Goal: Transaction & Acquisition: Purchase product/service

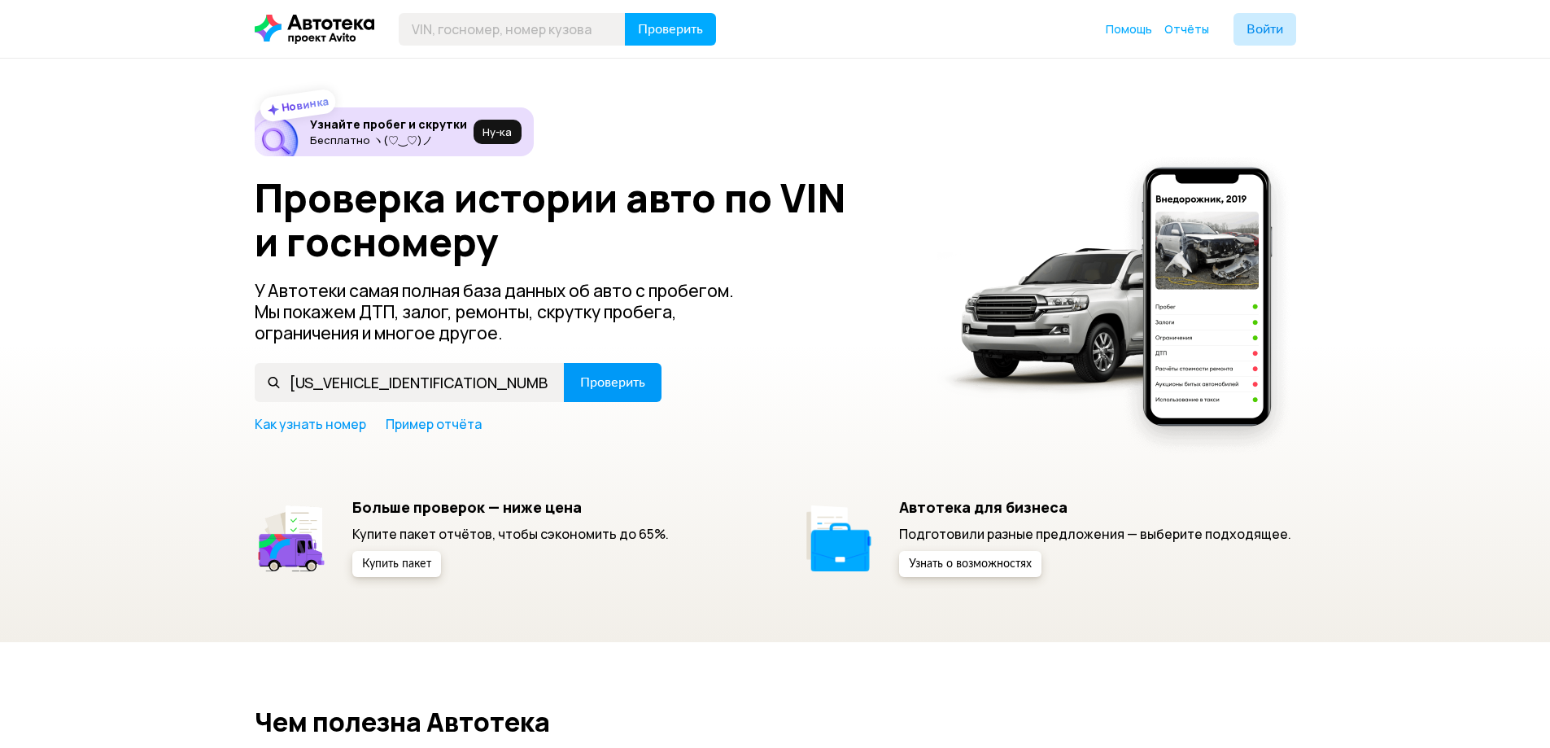
type input "[US_VEHICLE_IDENTIFICATION_NUMBER]"
click at [607, 386] on span "Проверить" at bounding box center [612, 382] width 65 height 13
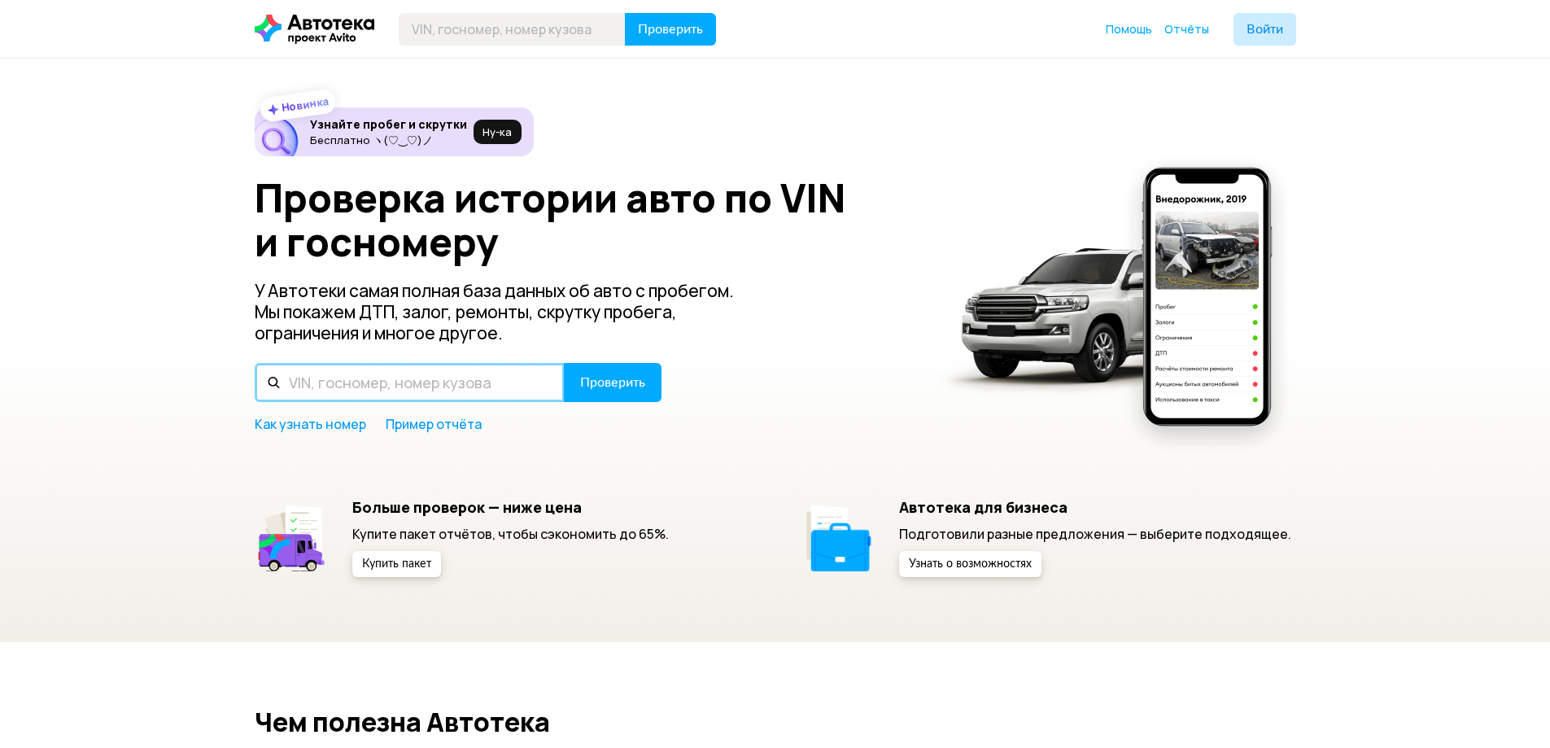
click at [436, 374] on input "text" at bounding box center [410, 382] width 310 height 39
paste input "[US_VEHICLE_IDENTIFICATION_NUMBER]"
type input "[US_VEHICLE_IDENTIFICATION_NUMBER]"
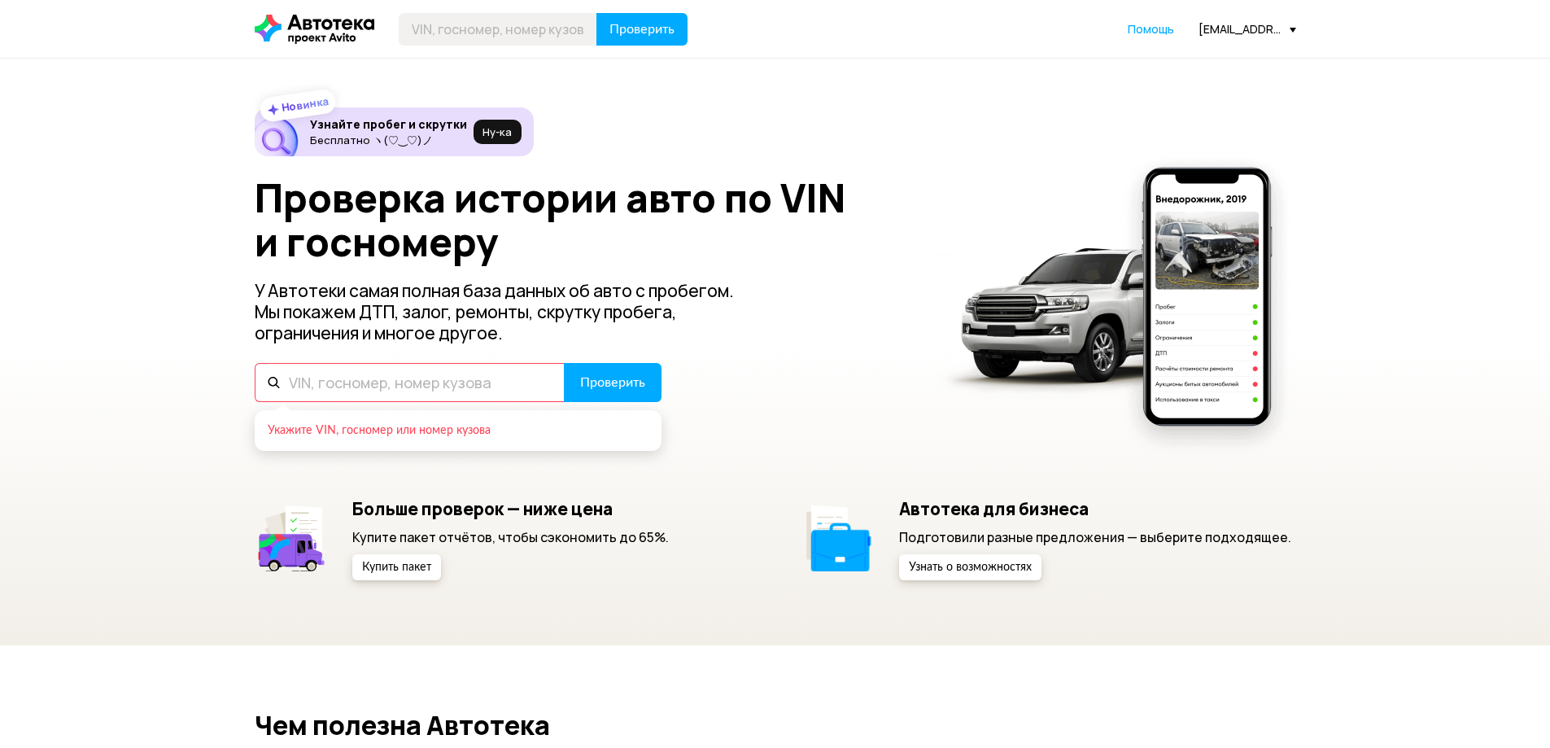
click at [430, 389] on input "text" at bounding box center [410, 382] width 310 height 39
paste input "[US_VEHICLE_IDENTIFICATION_NUMBER]"
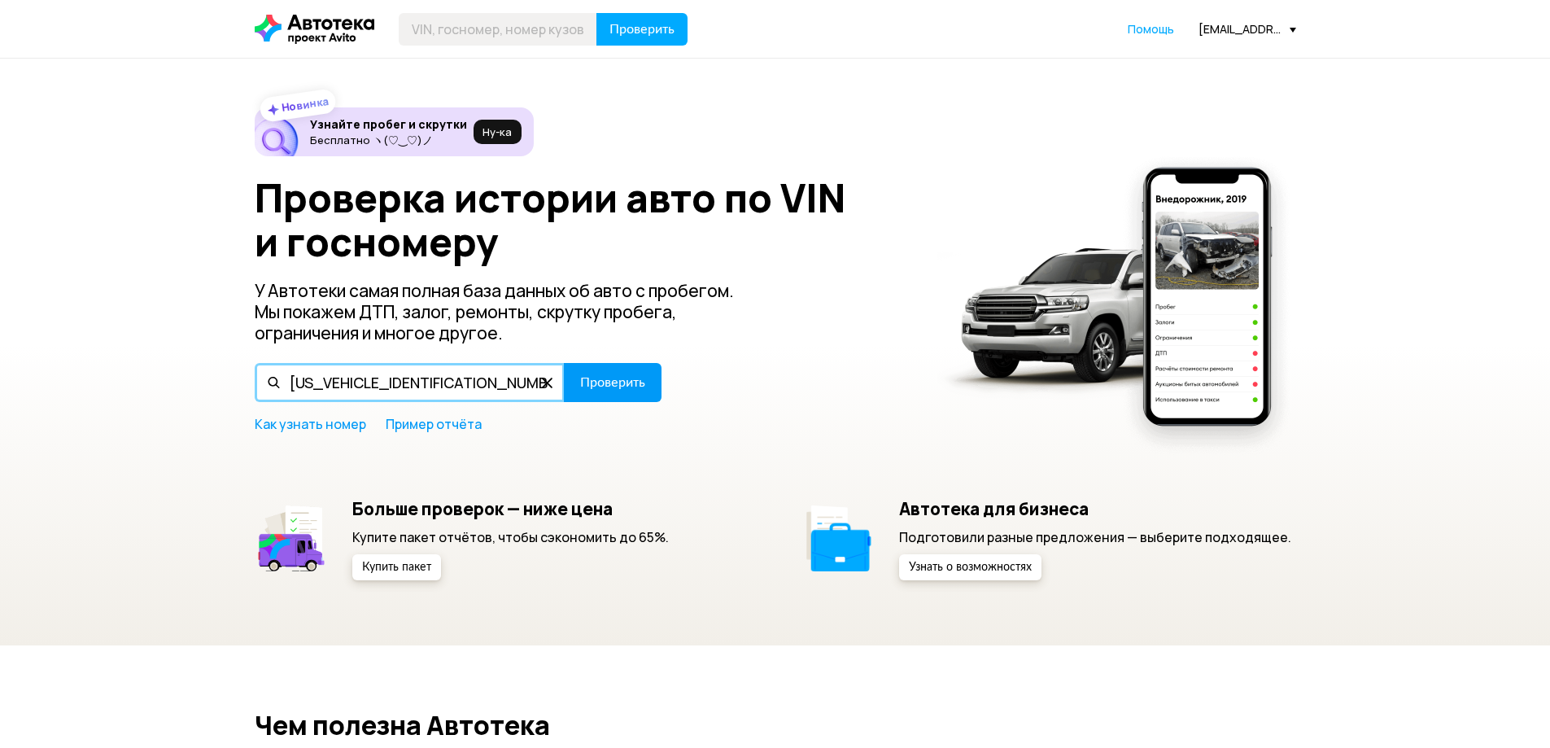
type input "[US_VEHICLE_IDENTIFICATION_NUMBER]"
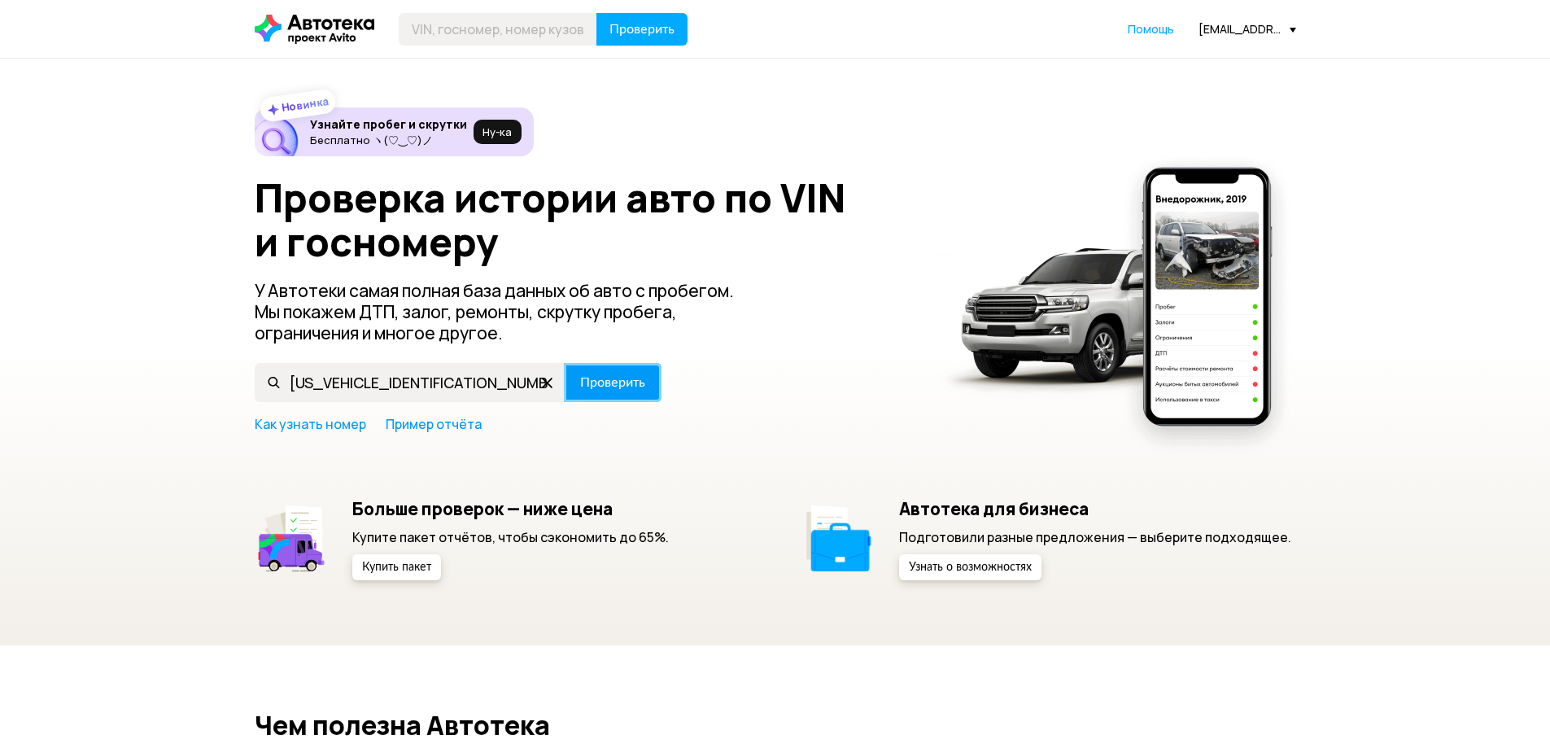
click at [614, 376] on span "Проверить" at bounding box center [612, 382] width 65 height 13
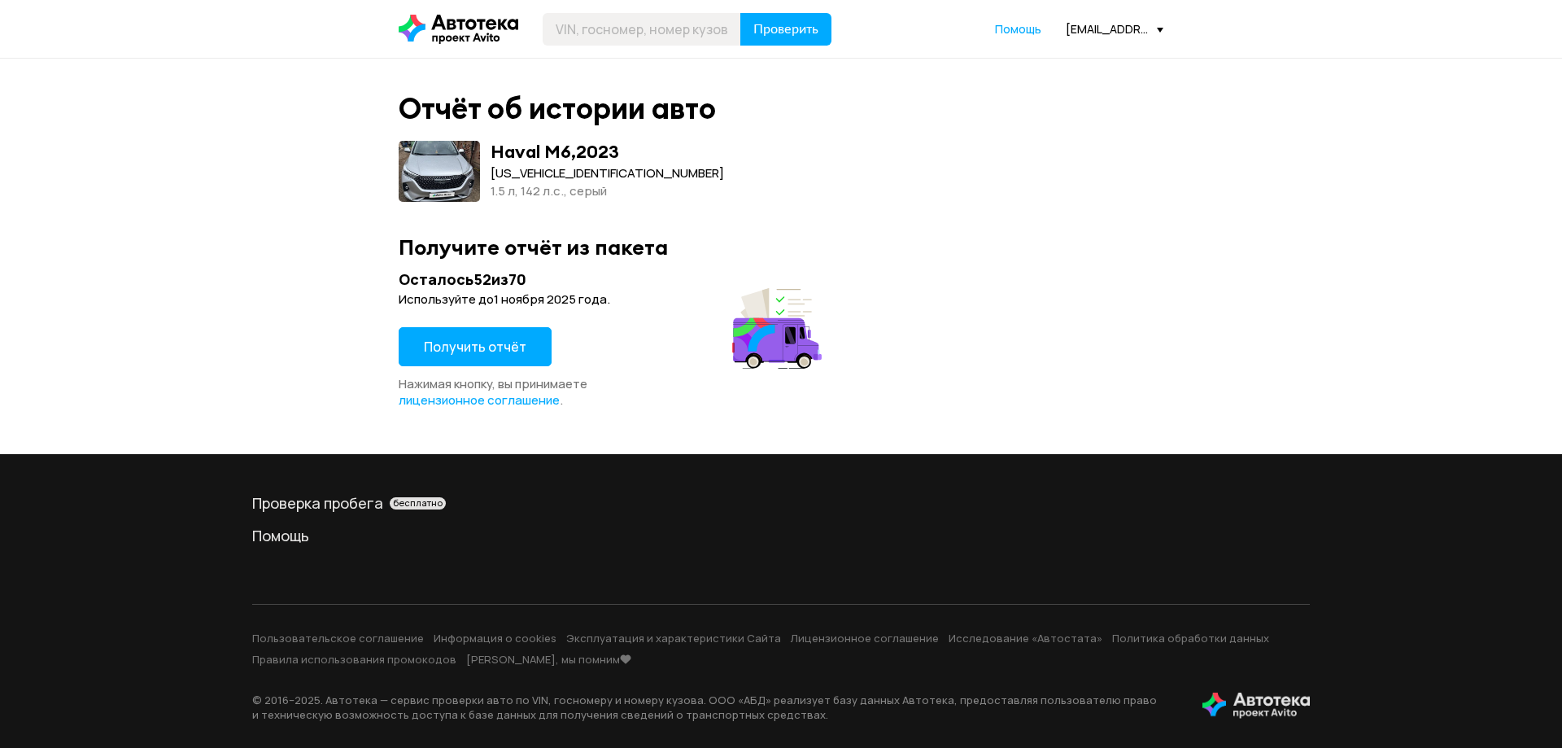
click at [467, 337] on button "Получить отчёт" at bounding box center [475, 346] width 153 height 39
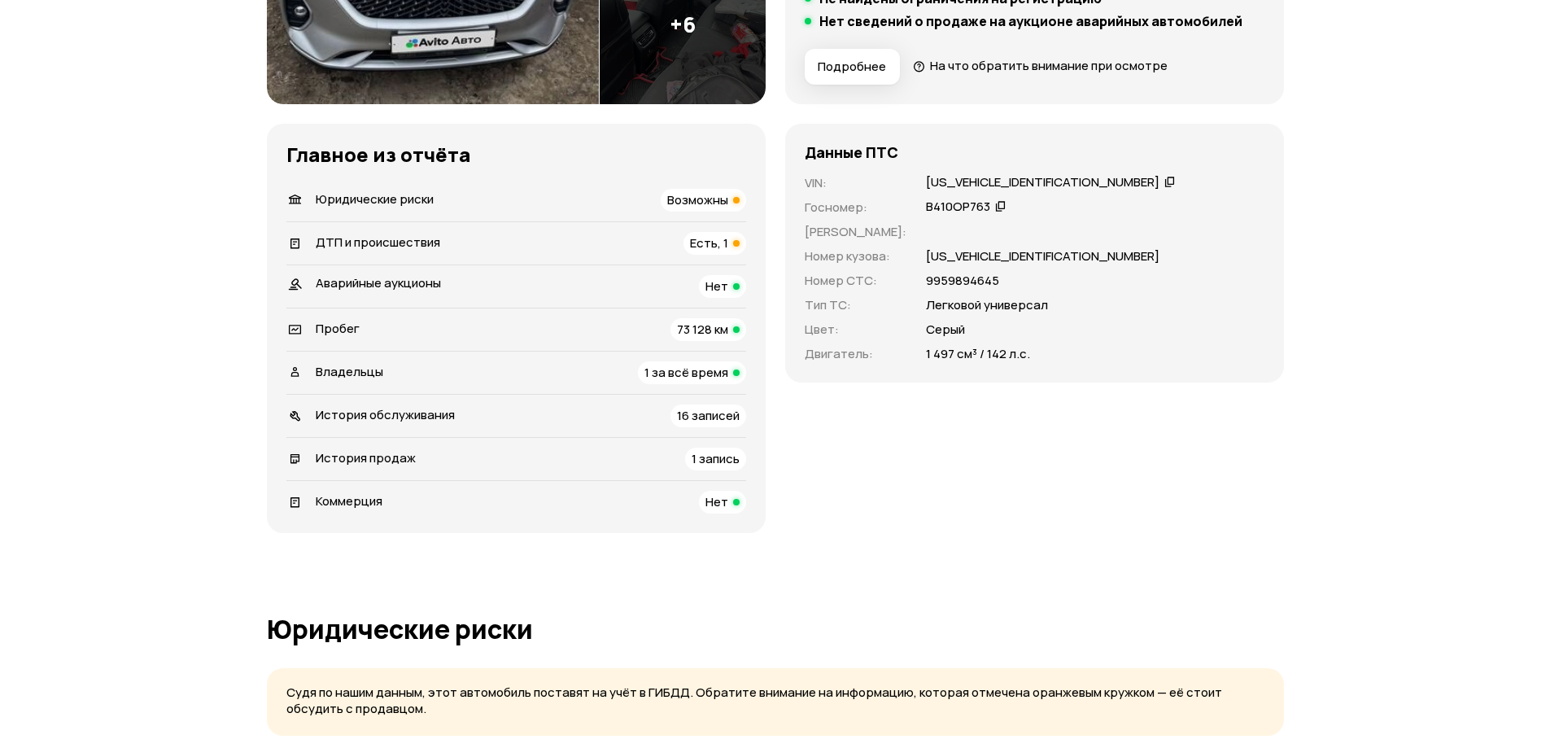
scroll to position [326, 0]
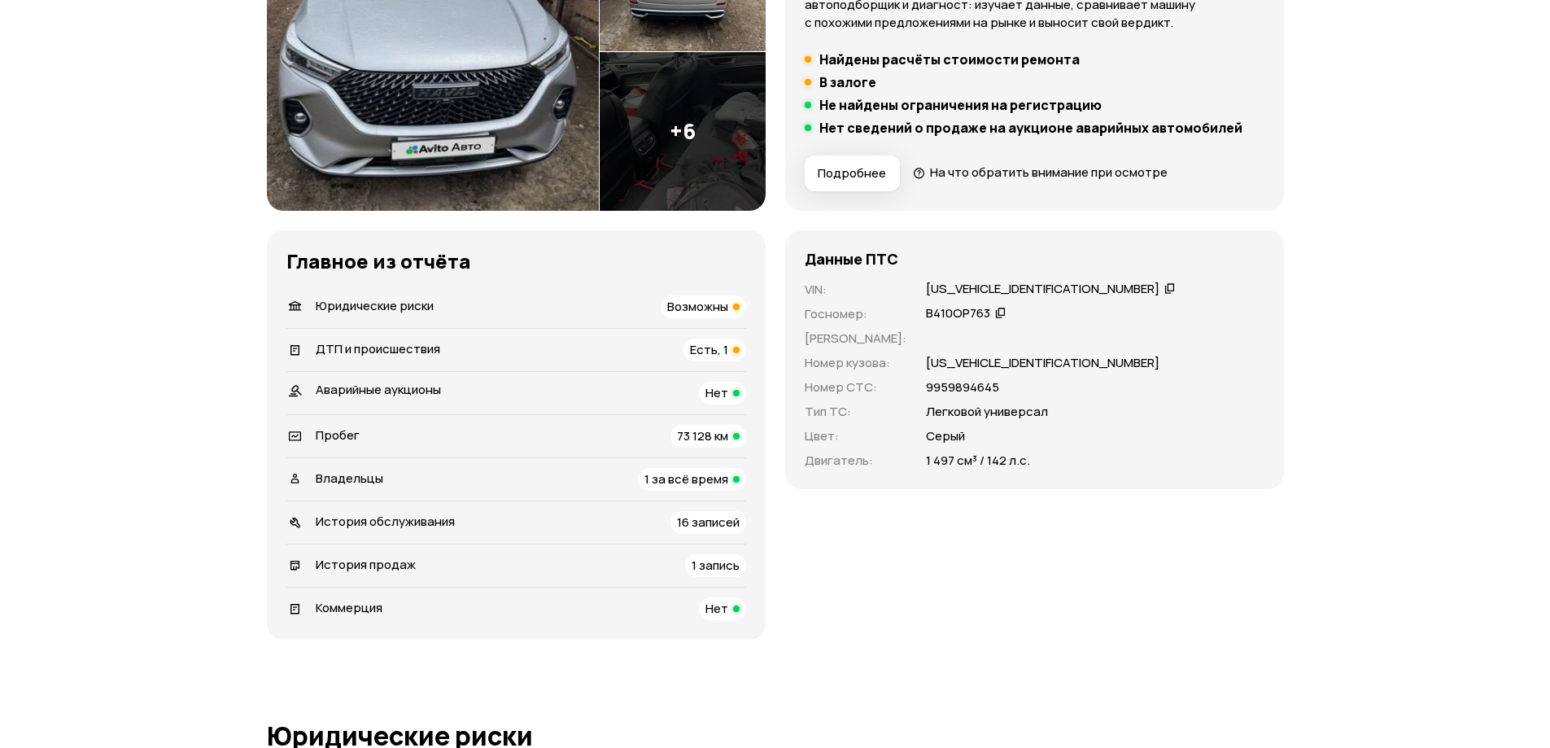
click at [524, 348] on div "ДТП и происшествия Есть, 1" at bounding box center [516, 350] width 460 height 23
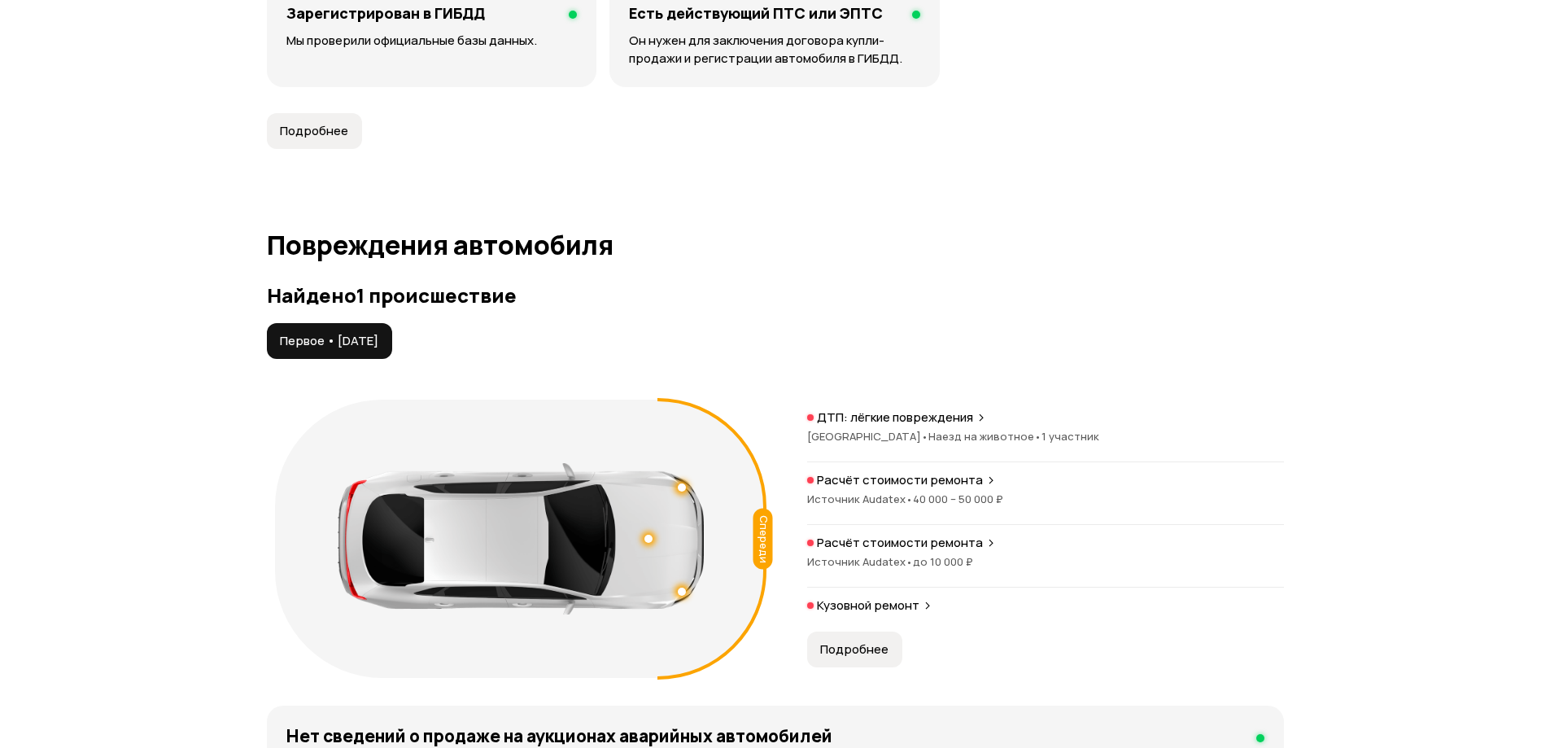
scroll to position [1703, 0]
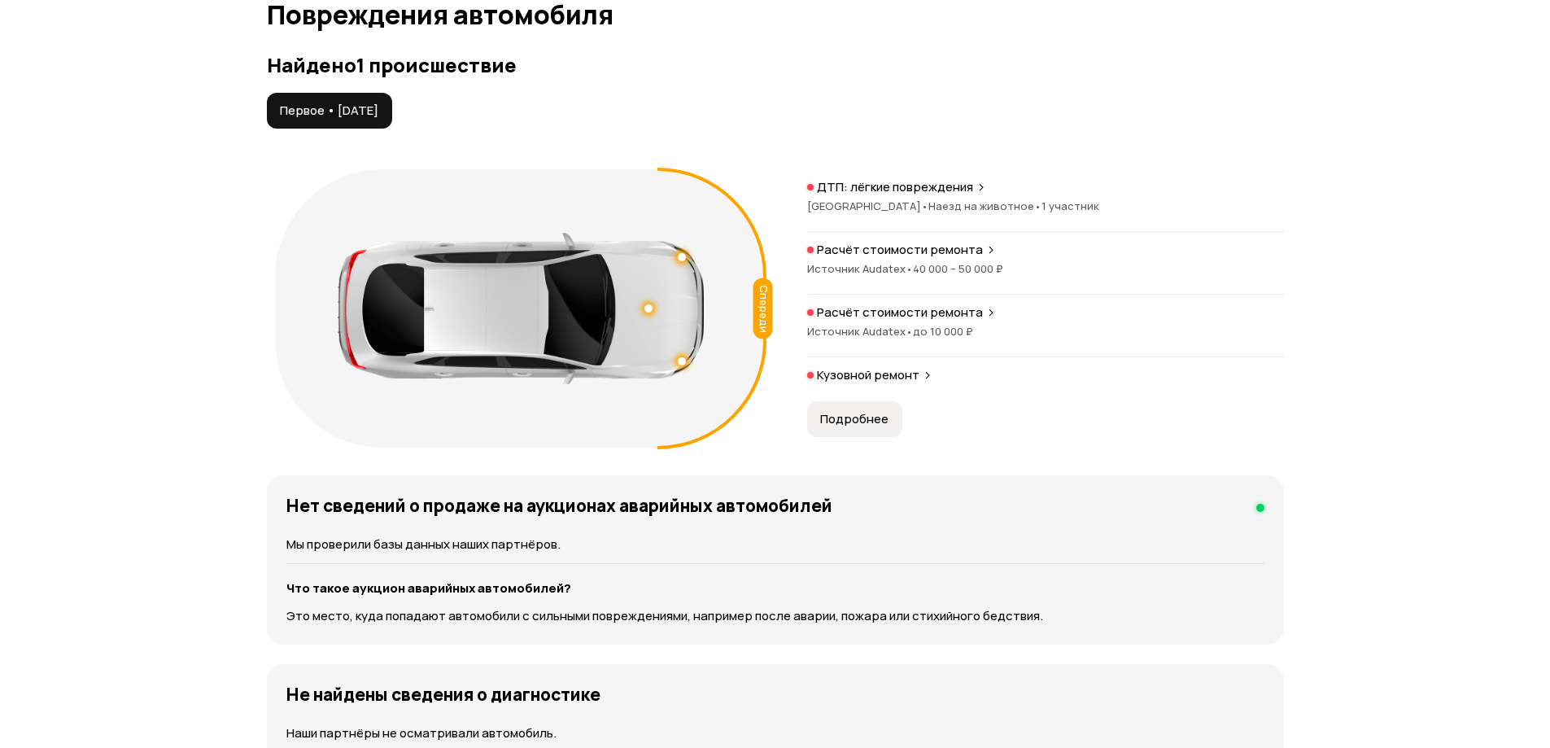
click at [843, 422] on span "Подробнее" at bounding box center [854, 419] width 68 height 16
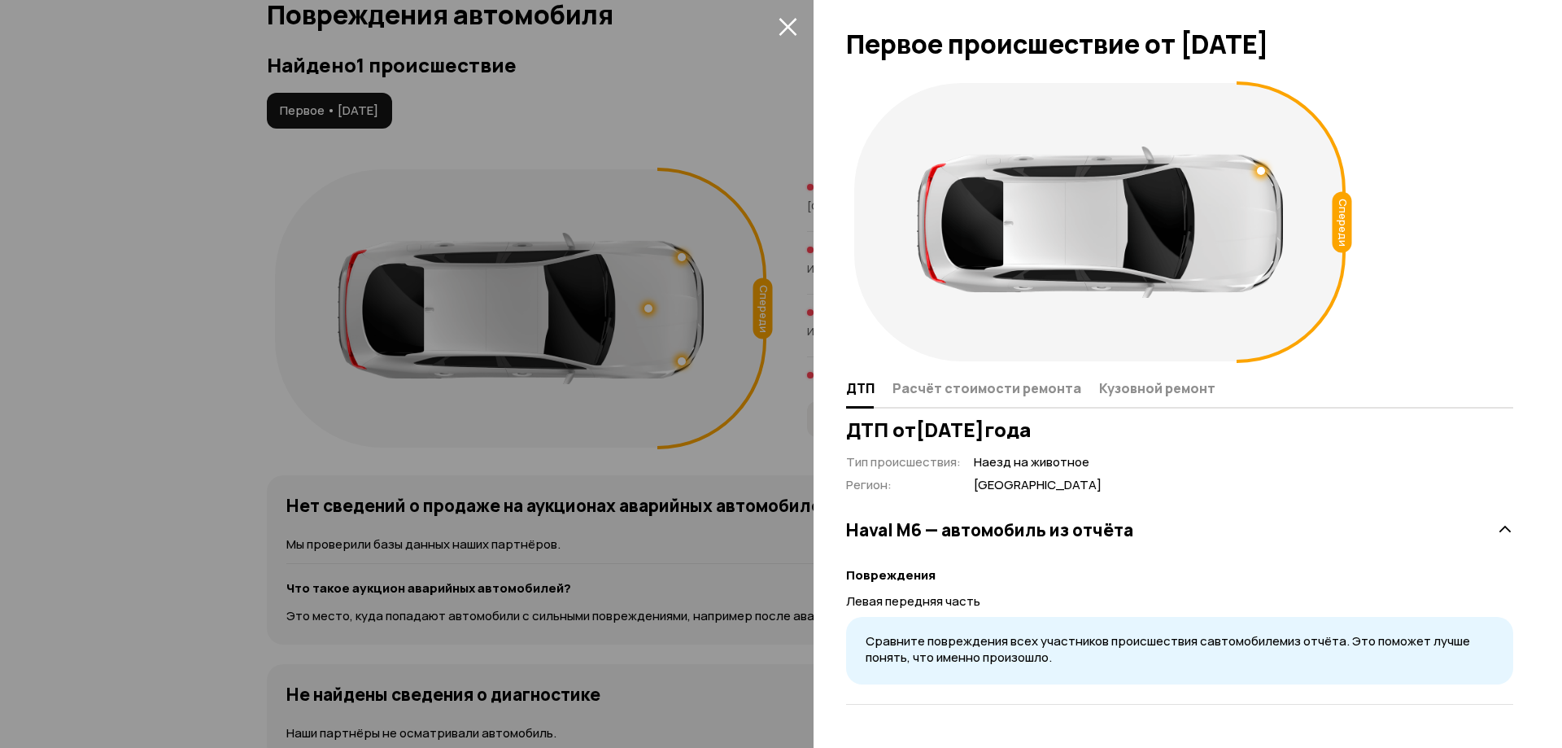
click at [25, 270] on div at bounding box center [781, 374] width 1562 height 748
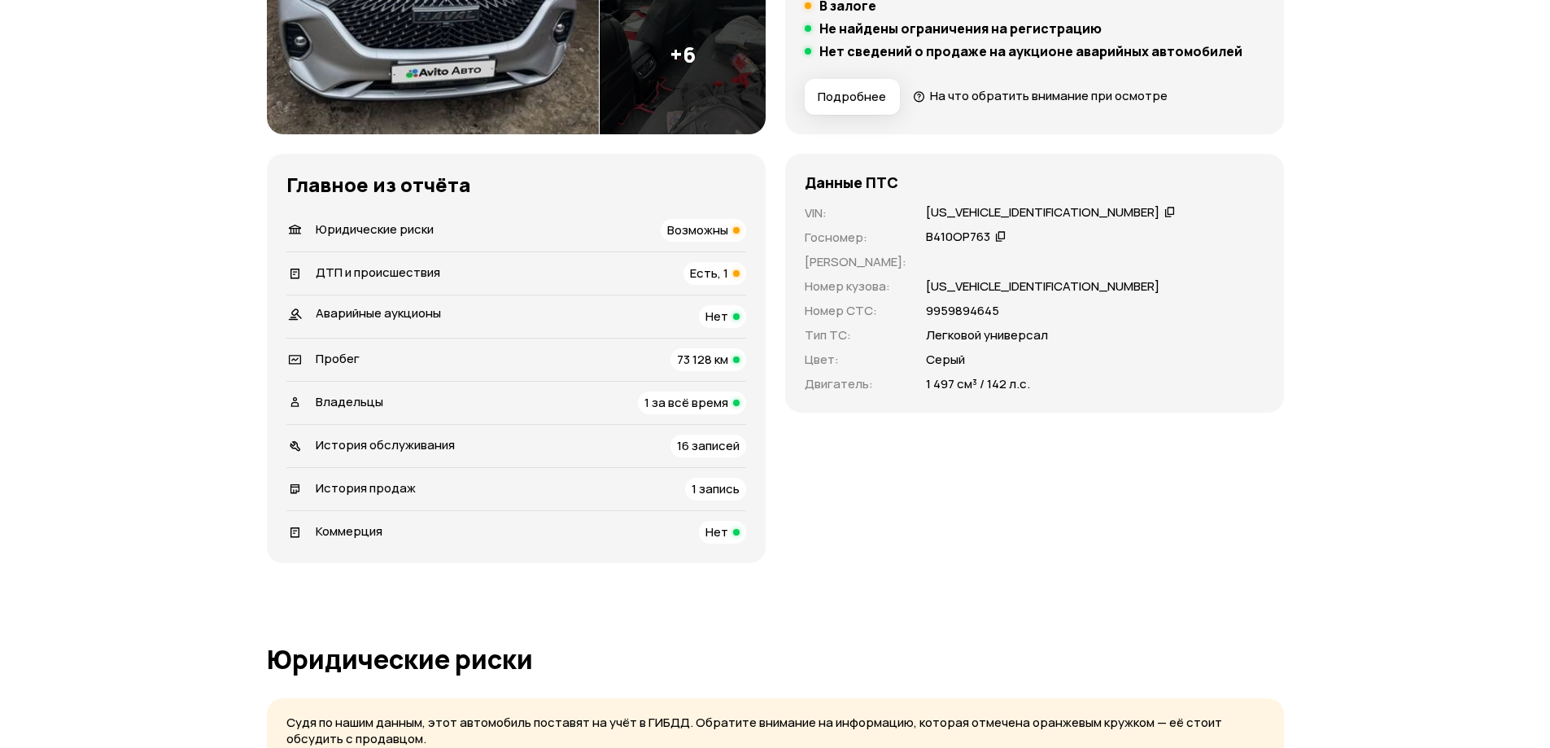
scroll to position [407, 0]
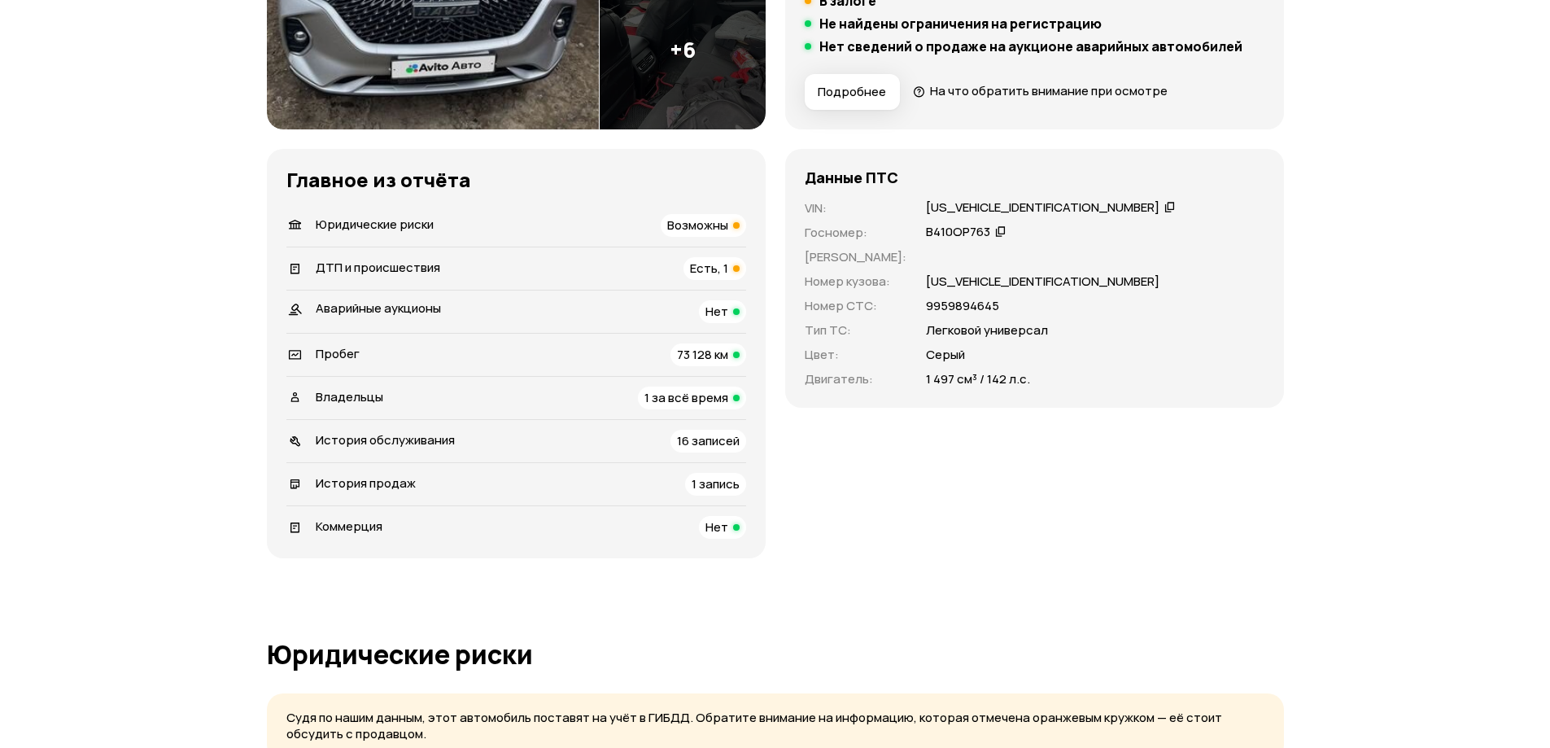
click at [995, 233] on icon at bounding box center [1000, 231] width 11 height 16
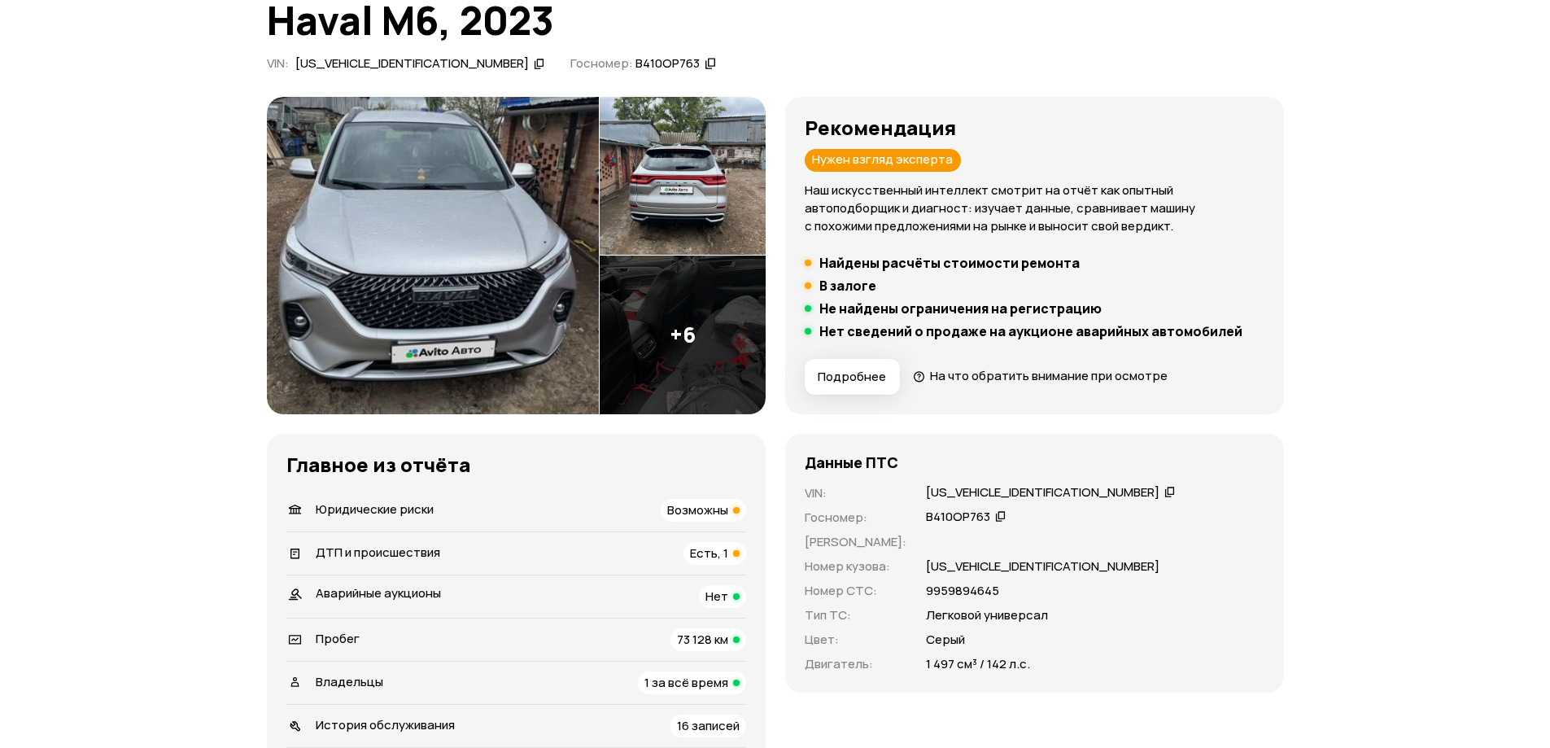
scroll to position [81, 0]
